Goal: Transaction & Acquisition: Purchase product/service

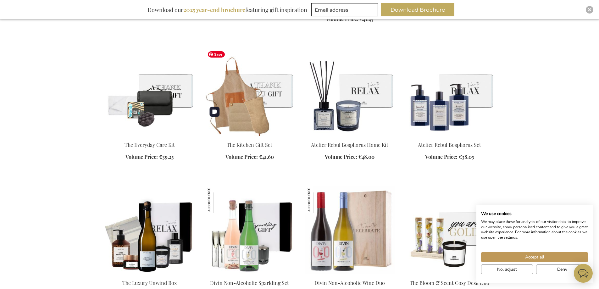
scroll to position [660, 0]
click at [251, 87] on img at bounding box center [250, 92] width 90 height 88
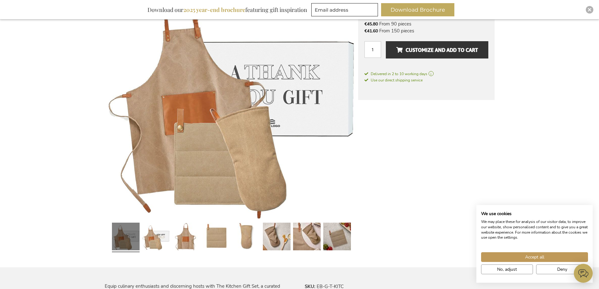
scroll to position [63, 0]
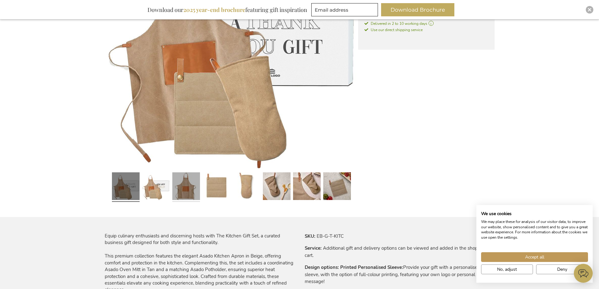
click at [188, 193] on link at bounding box center [186, 187] width 28 height 35
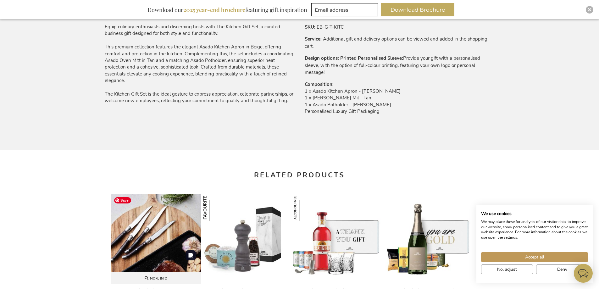
scroll to position [346, 0]
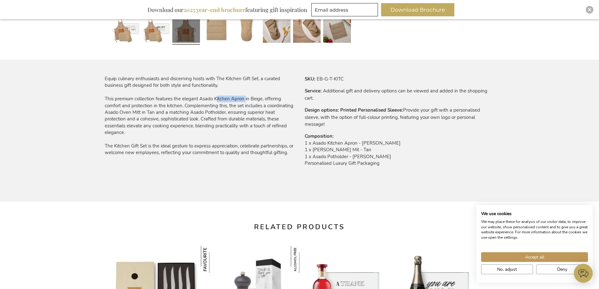
drag, startPoint x: 214, startPoint y: 98, endPoint x: 244, endPoint y: 98, distance: 29.6
click at [244, 98] on div "Equip culinary enthusiasts and discerning hosts with The Kitchen Gift Set, a cu…" at bounding box center [200, 115] width 190 height 81
copy div "Kitchen Apron"
